Goal: Navigation & Orientation: Find specific page/section

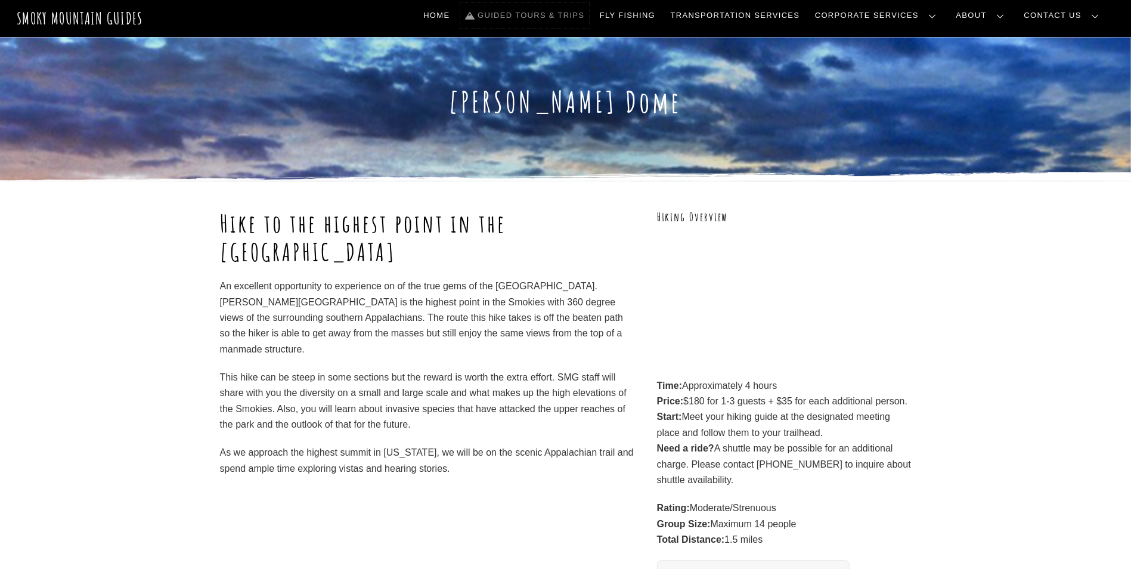
click at [589, 11] on link "Guided Tours & Trips" at bounding box center [524, 15] width 129 height 25
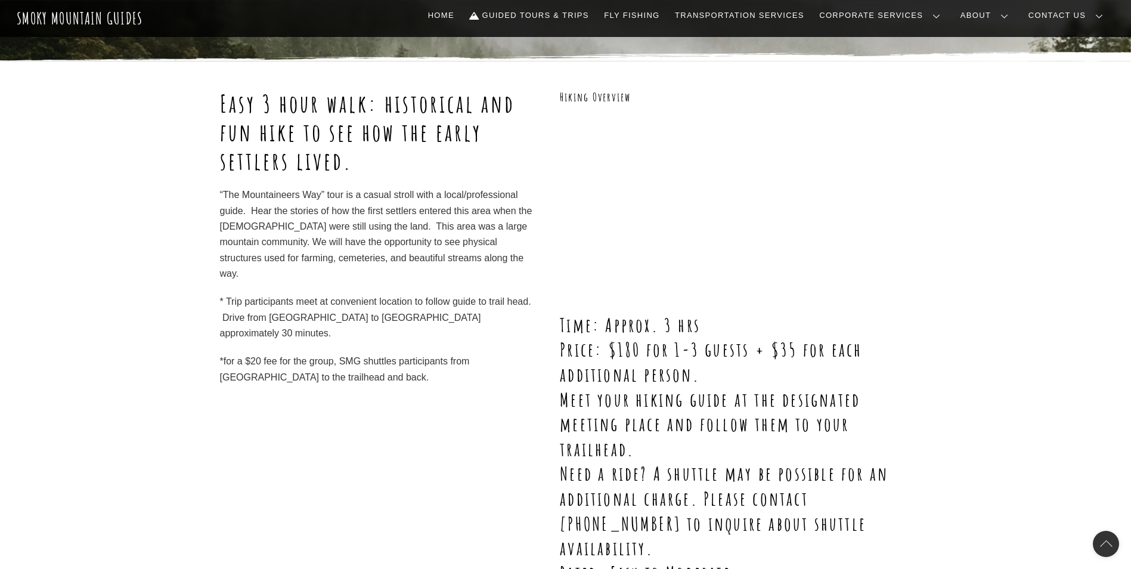
scroll to position [119, 0]
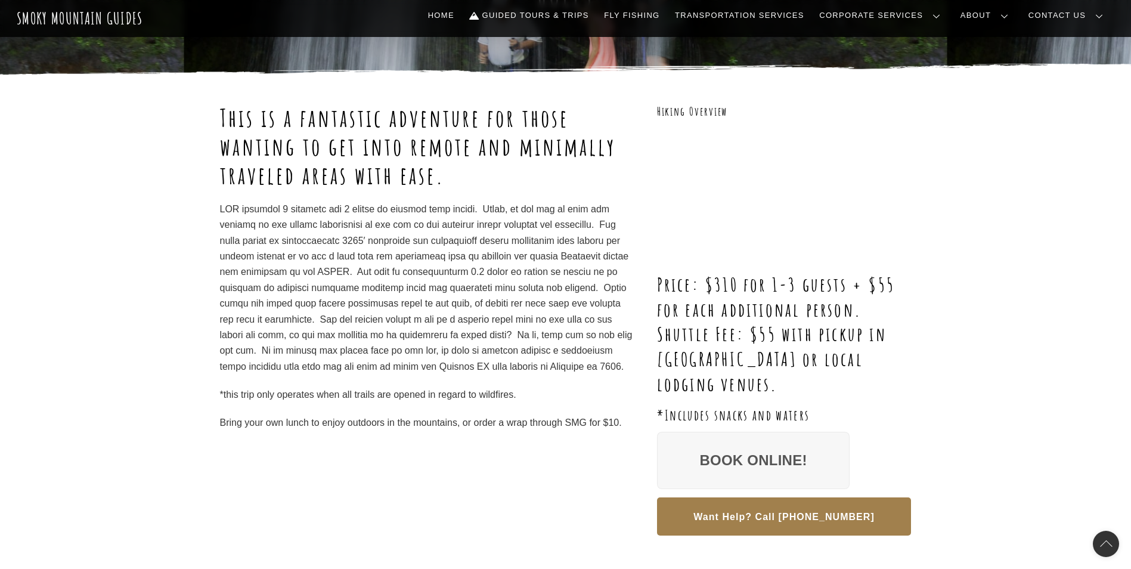
scroll to position [119, 0]
